Goal: Task Accomplishment & Management: Complete application form

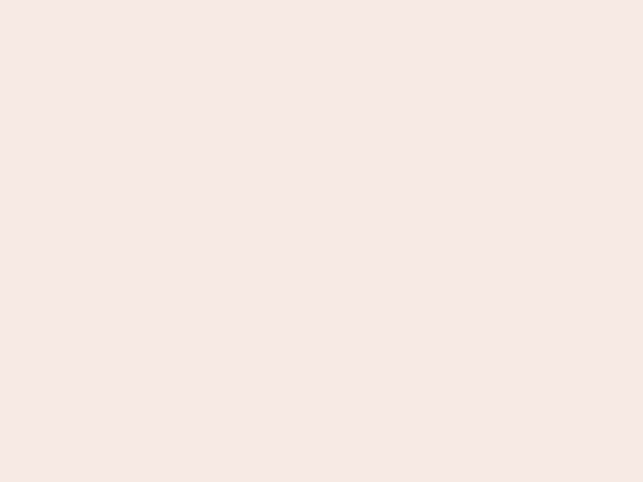
click at [321, 241] on nb-app "Almost there Thank you for registering for Newbook. Your account is under revie…" at bounding box center [321, 241] width 643 height 482
click at [321, 0] on nb-app "Almost there Thank you for registering for Newbook. Your account is under revie…" at bounding box center [321, 241] width 643 height 482
click at [343, 0] on nb-app "Almost there Thank you for registering for Newbook. Your account is under revie…" at bounding box center [321, 241] width 643 height 482
click at [321, 241] on nb-app "Almost there Thank you for registering for Newbook. Your account is under revie…" at bounding box center [321, 241] width 643 height 482
click at [321, 0] on nb-app "Almost there Thank you for registering for Newbook. Your account is under revie…" at bounding box center [321, 241] width 643 height 482
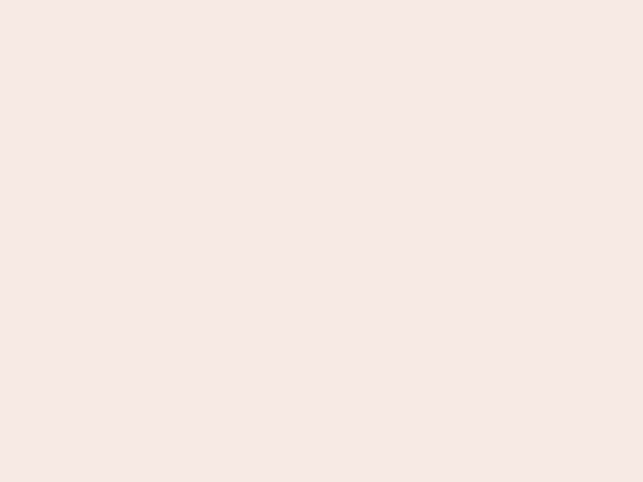
click at [224, 0] on nb-app "Almost there Thank you for registering for Newbook. Your account is under revie…" at bounding box center [321, 241] width 643 height 482
click at [321, 241] on nb-app "Almost there Thank you for registering for Newbook. Your account is under revie…" at bounding box center [321, 241] width 643 height 482
click at [321, 0] on nb-app "Almost there Thank you for registering for Newbook. Your account is under revie…" at bounding box center [321, 241] width 643 height 482
click at [224, 0] on nb-app "Almost there Thank you for registering for Newbook. Your account is under revie…" at bounding box center [321, 241] width 643 height 482
click at [321, 241] on nb-app "Almost there Thank you for registering for Newbook. Your account is under revie…" at bounding box center [321, 241] width 643 height 482
